Goal: Check status

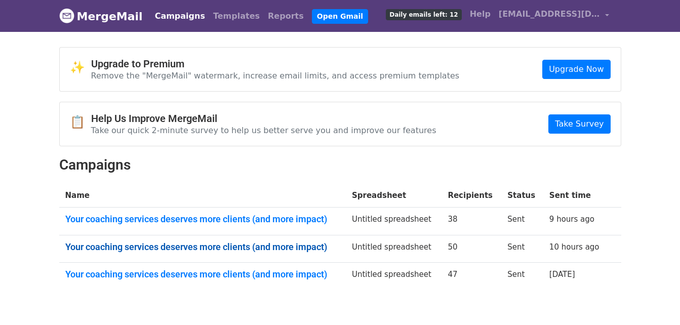
click at [265, 246] on link "Your coaching services deserves more clients (and more impact)" at bounding box center [202, 246] width 274 height 11
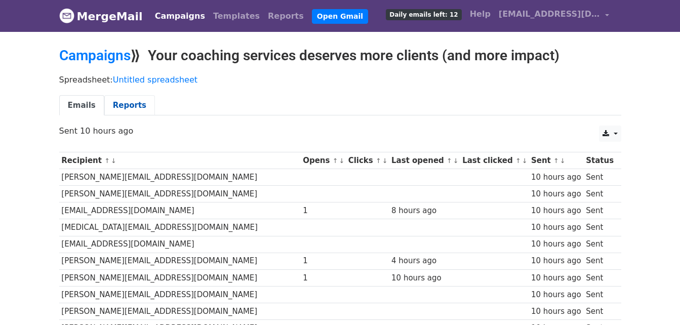
click at [123, 103] on link "Reports" at bounding box center [129, 105] width 51 height 21
